Goal: Understand process/instructions: Learn how to perform a task or action

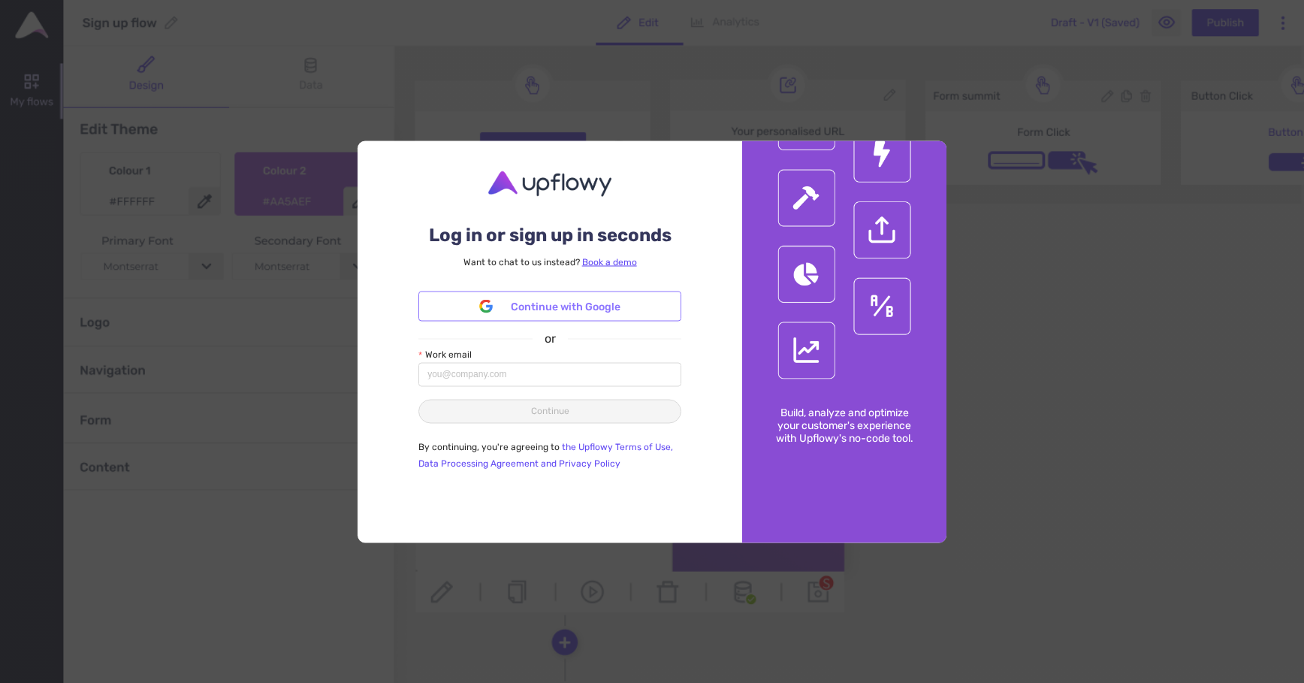
click at [585, 309] on span "Continue with Google" at bounding box center [566, 306] width 110 height 17
